Goal: Find specific page/section: Find specific page/section

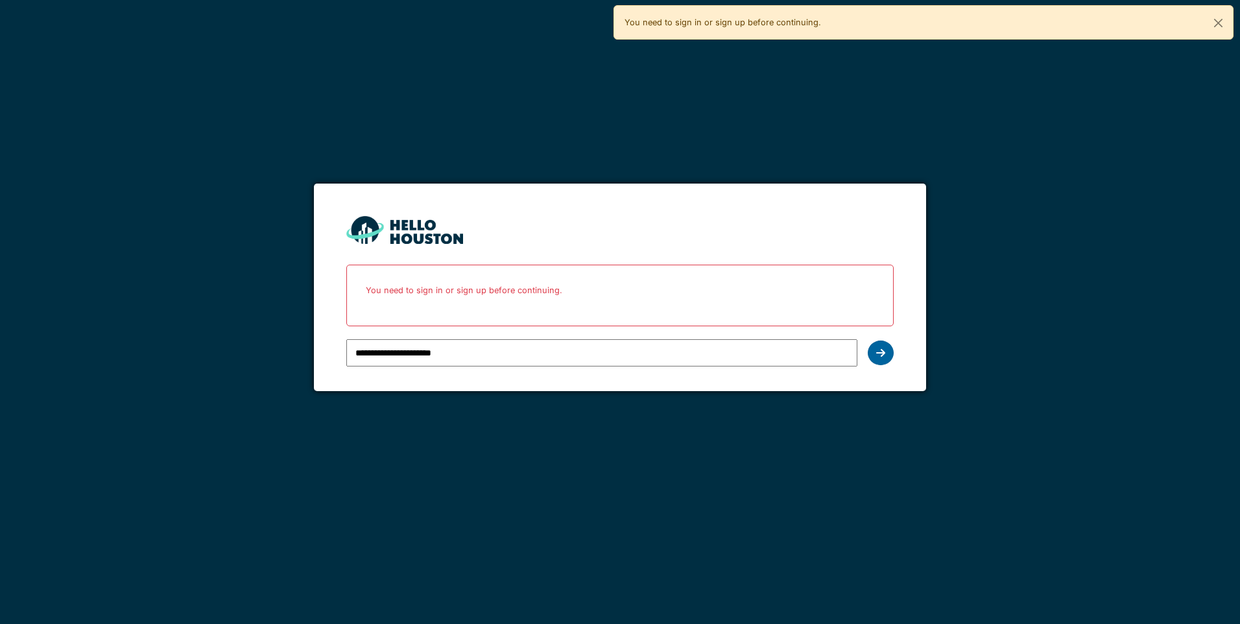
click at [880, 348] on icon at bounding box center [880, 353] width 9 height 10
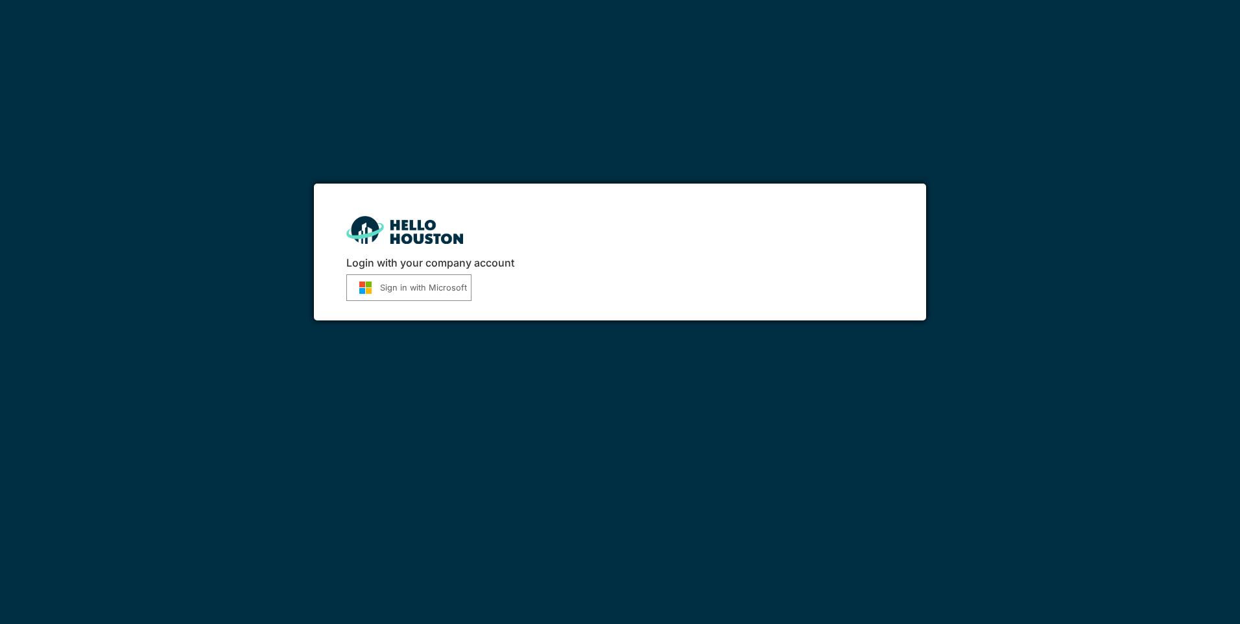
click at [423, 285] on button "Sign in with Microsoft" at bounding box center [408, 287] width 125 height 27
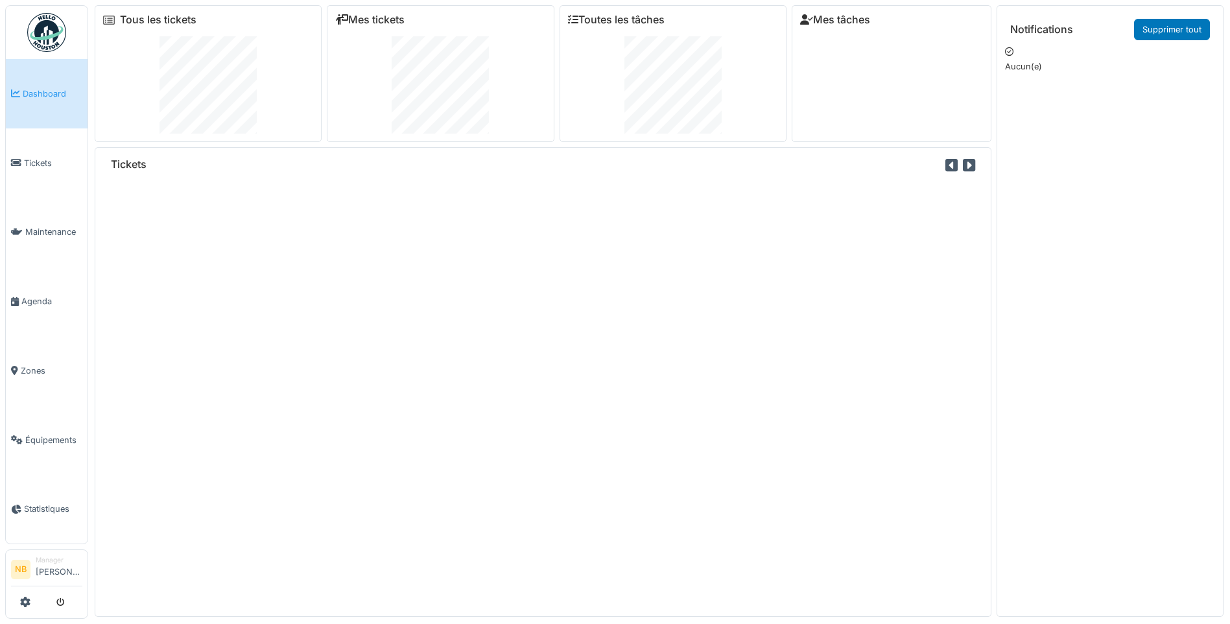
click at [36, 157] on span "Tickets" at bounding box center [53, 163] width 58 height 12
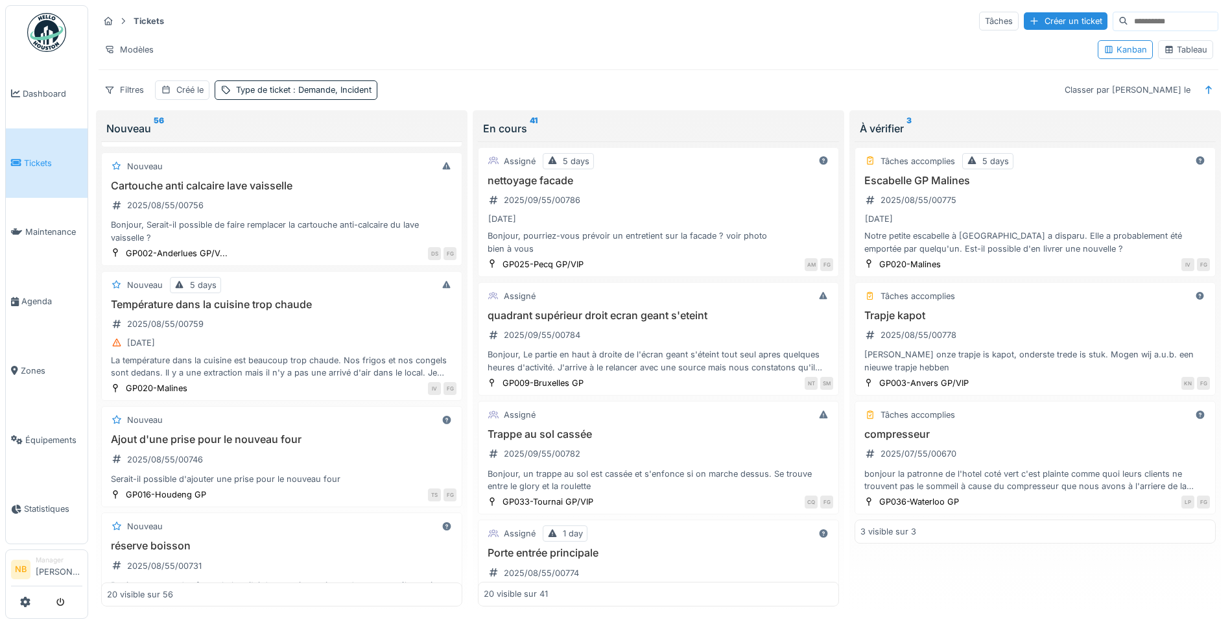
scroll to position [1664, 0]
